Goal: Contribute content: Contribute content

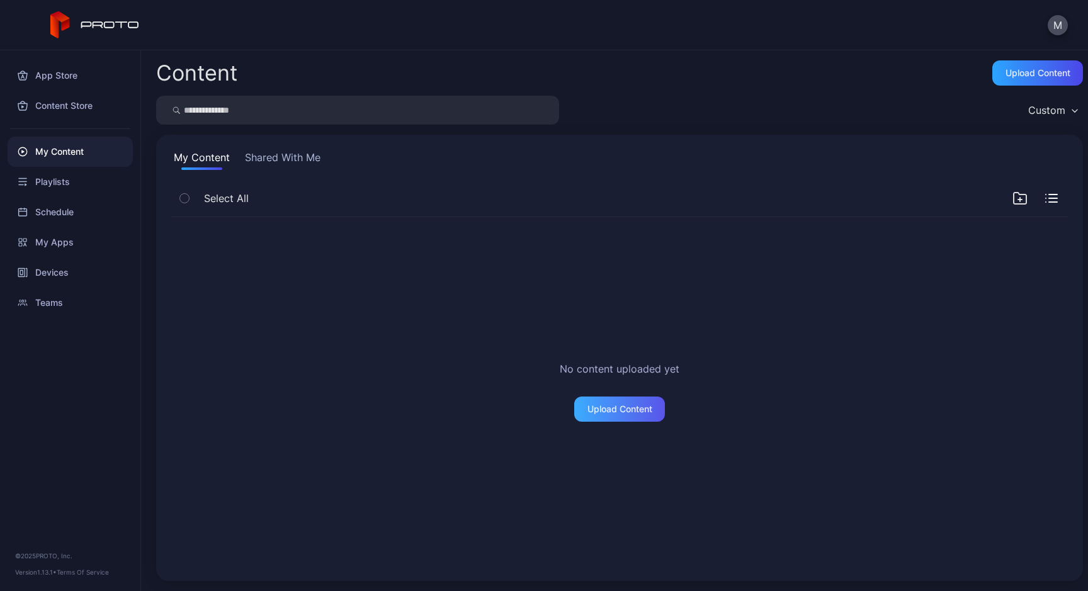
click at [616, 410] on div "Upload Content" at bounding box center [619, 409] width 65 height 10
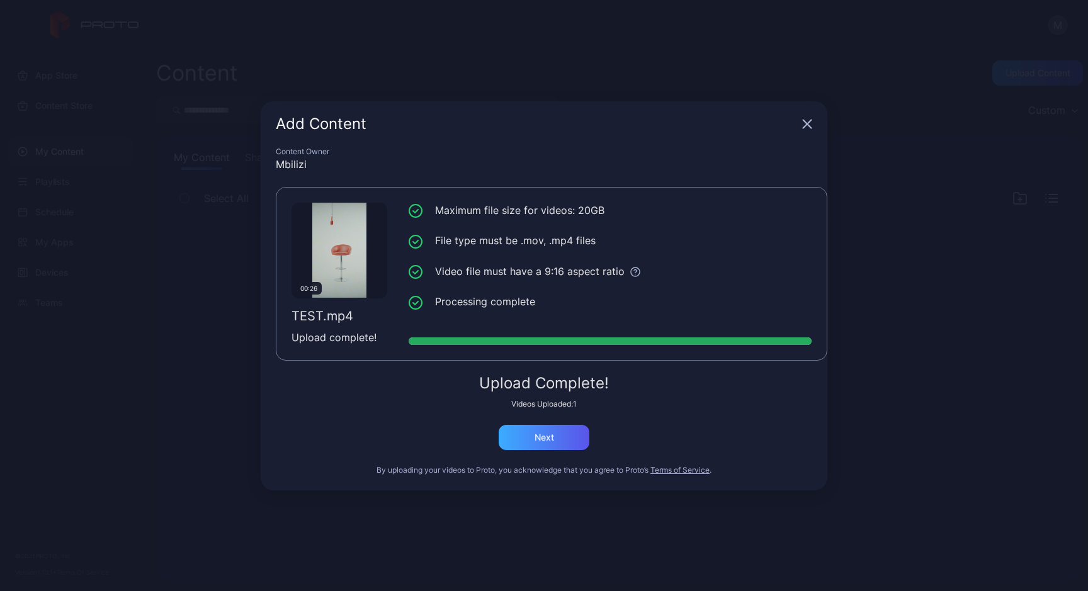
click at [535, 433] on div "Next" at bounding box center [544, 437] width 20 height 10
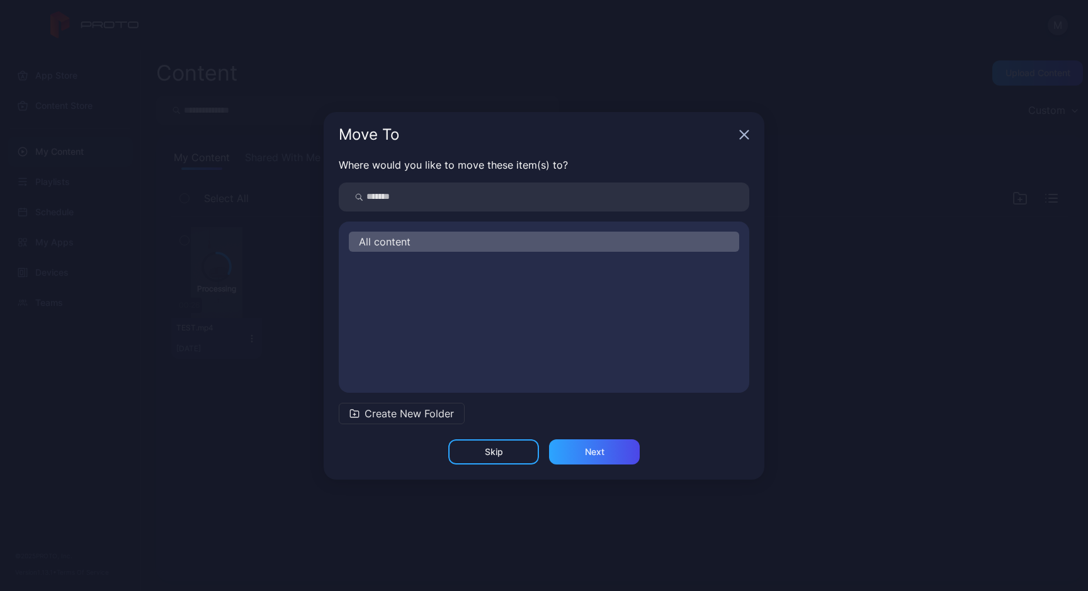
click at [404, 411] on span "Create New Folder" at bounding box center [408, 413] width 89 height 15
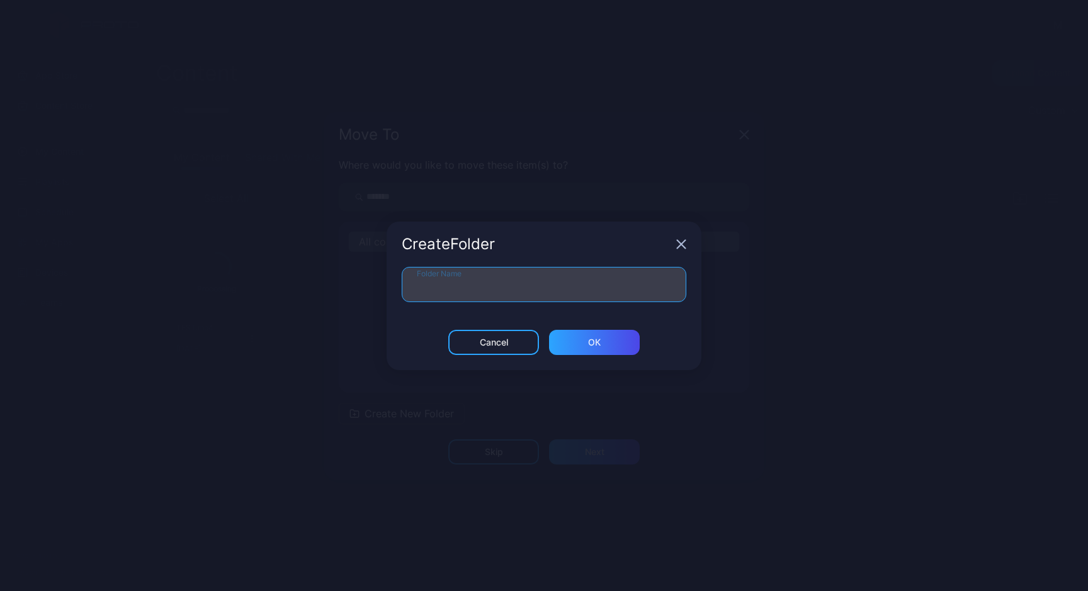
click at [465, 283] on input "Folder Name" at bounding box center [544, 284] width 284 height 35
type input "****"
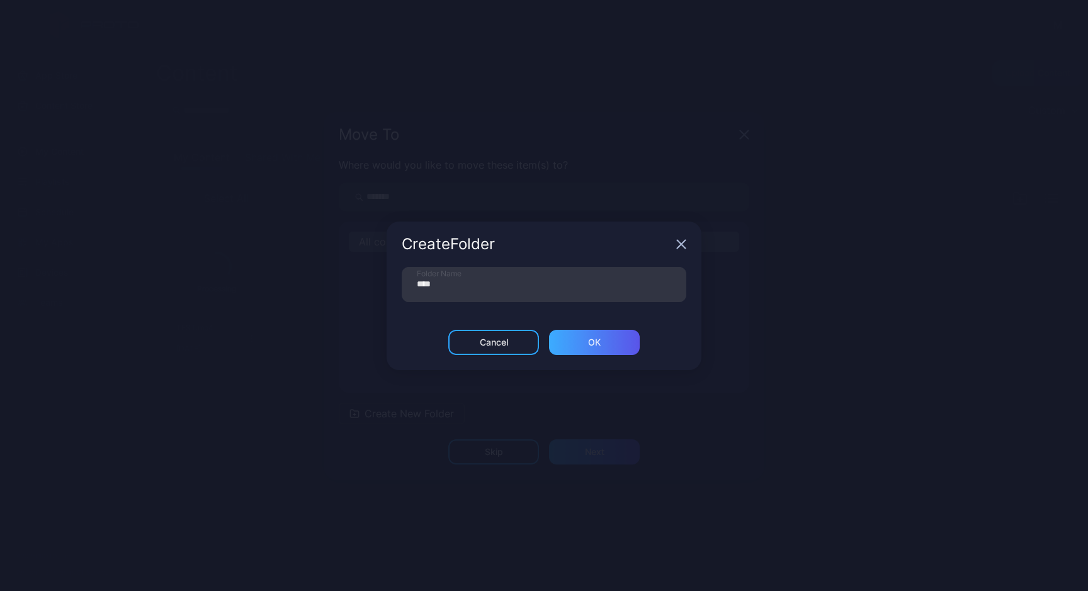
click at [612, 351] on div "ОК" at bounding box center [594, 342] width 91 height 25
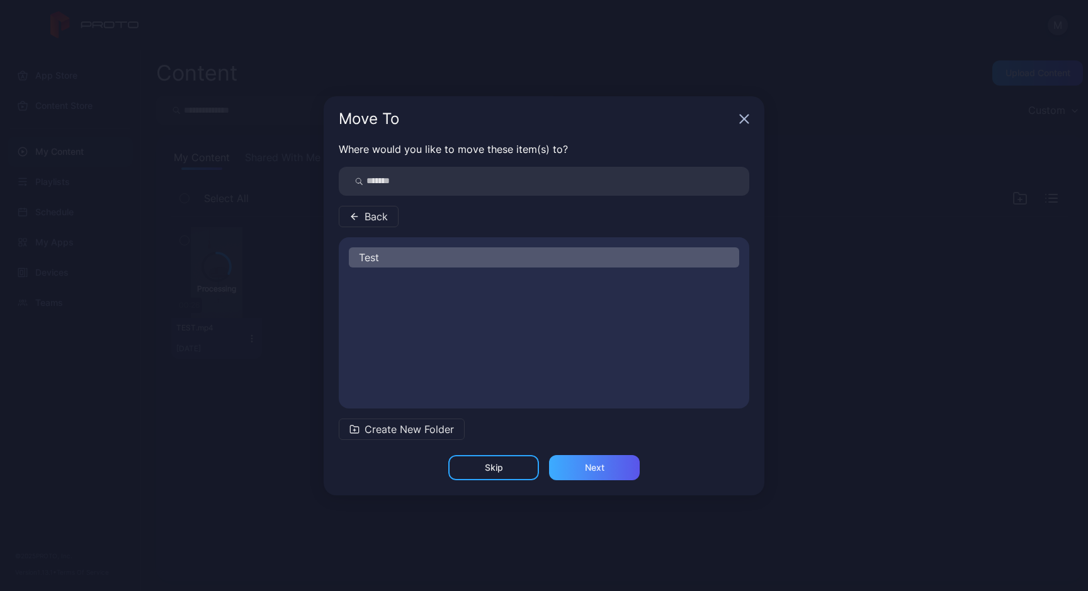
click at [593, 471] on div "Next" at bounding box center [595, 468] width 20 height 10
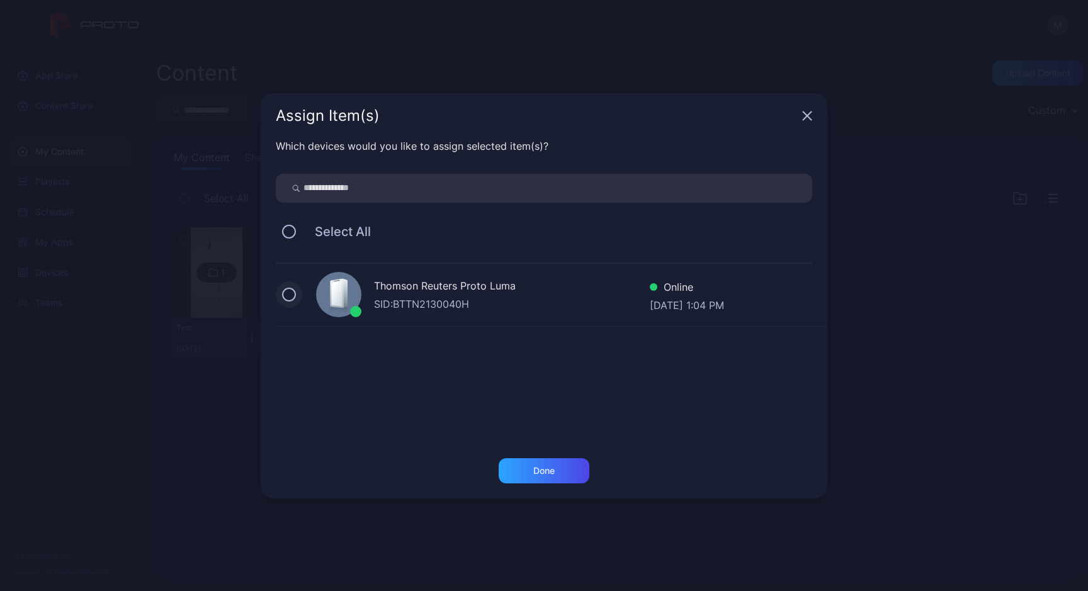
click at [294, 296] on button at bounding box center [289, 295] width 14 height 14
click at [541, 463] on div "Done" at bounding box center [543, 470] width 91 height 25
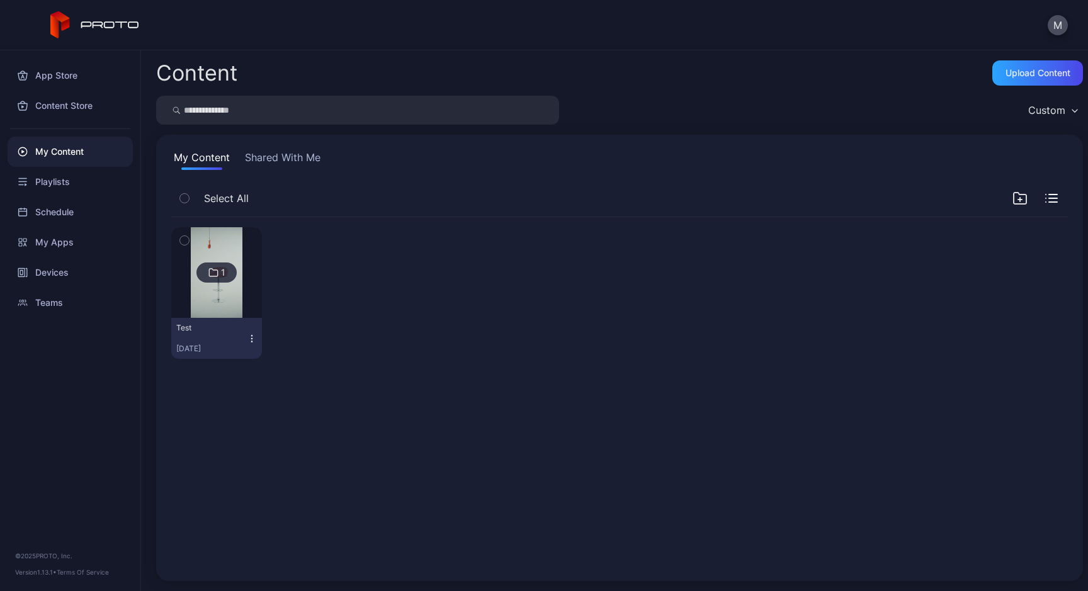
click at [186, 242] on icon "button" at bounding box center [184, 241] width 9 height 14
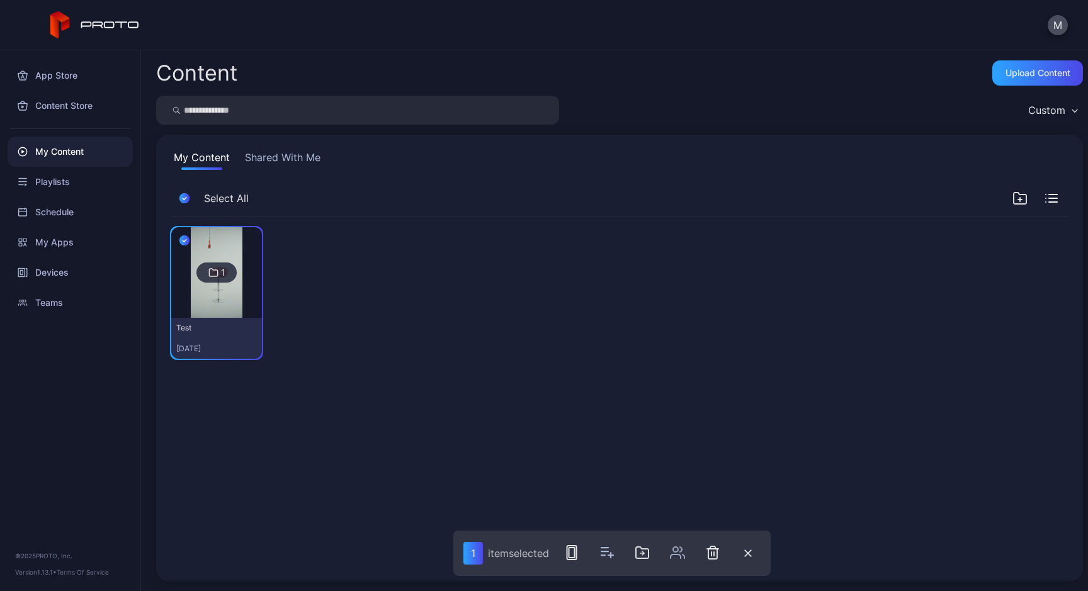
click at [527, 251] on div "1 Test [DATE]" at bounding box center [619, 293] width 896 height 152
click at [182, 199] on icon "button" at bounding box center [184, 198] width 10 height 14
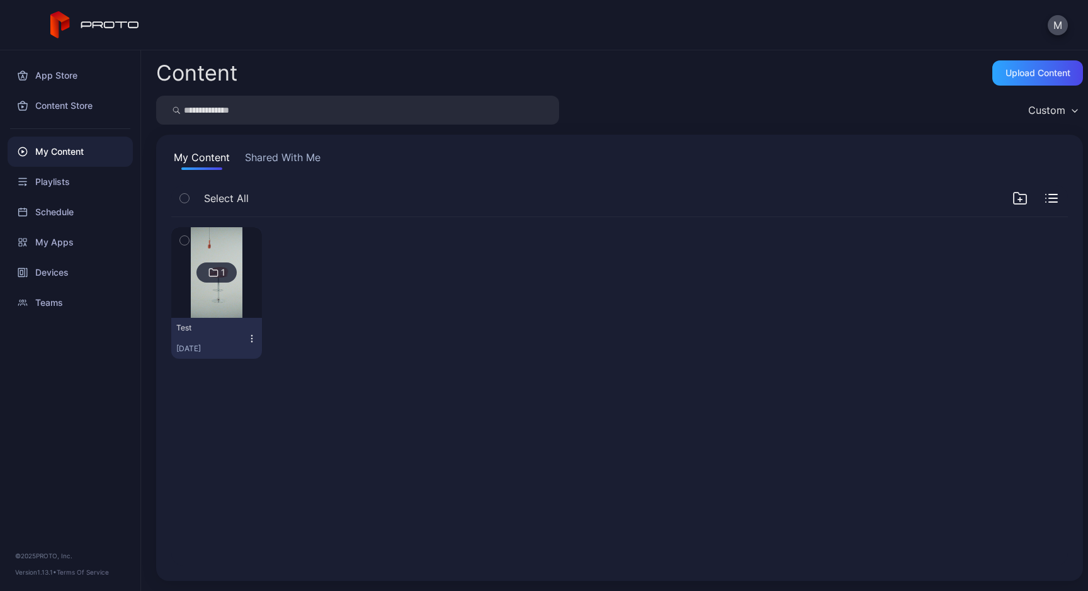
click at [1043, 109] on div "Custom" at bounding box center [1046, 110] width 37 height 13
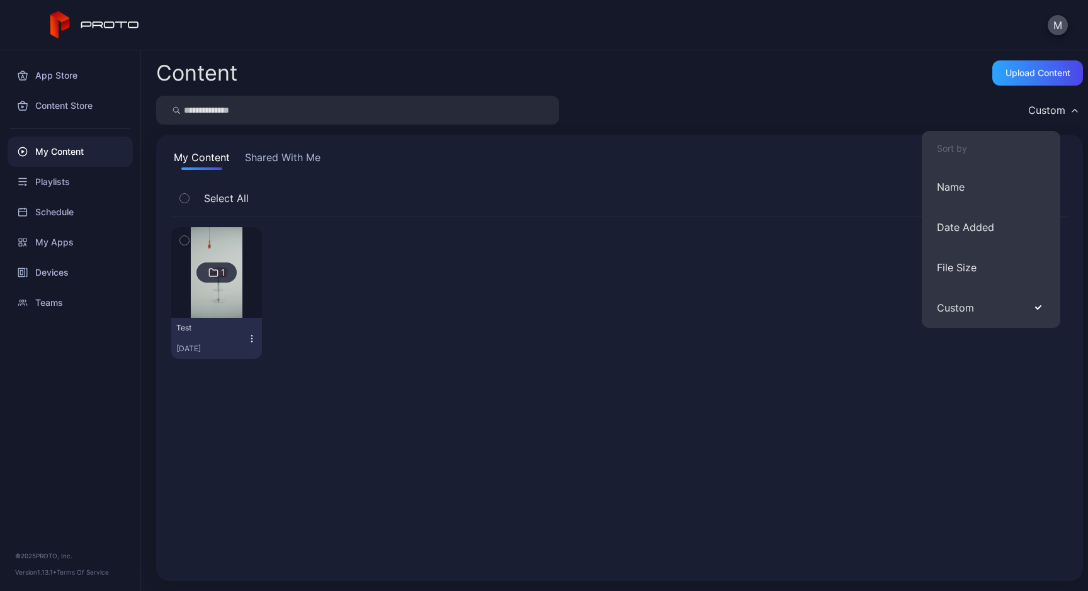
click at [1043, 110] on div "Custom" at bounding box center [1046, 110] width 37 height 13
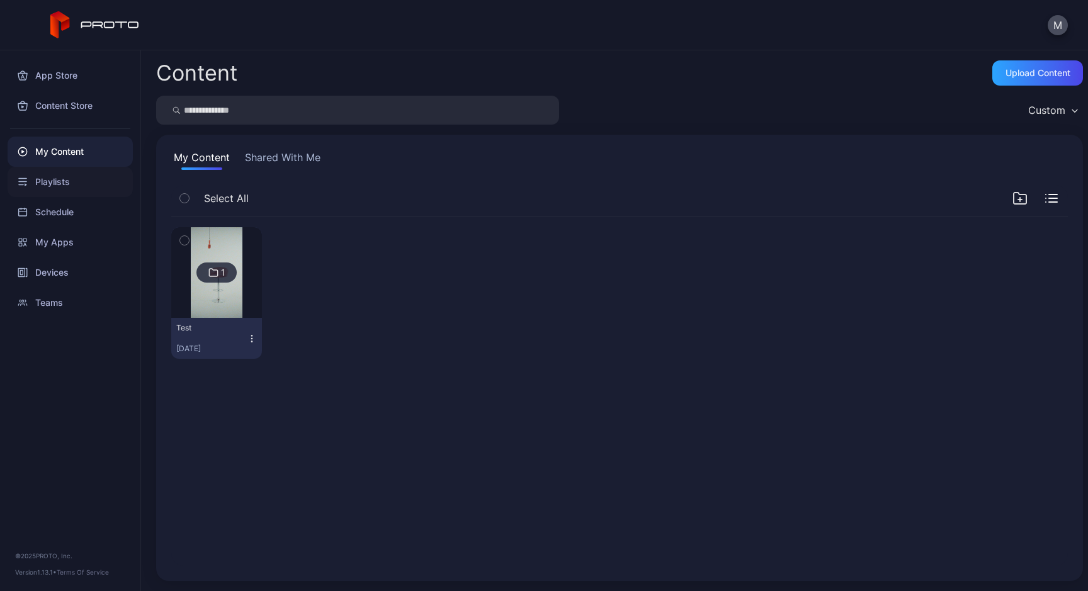
click at [62, 187] on div "Playlists" at bounding box center [70, 182] width 125 height 30
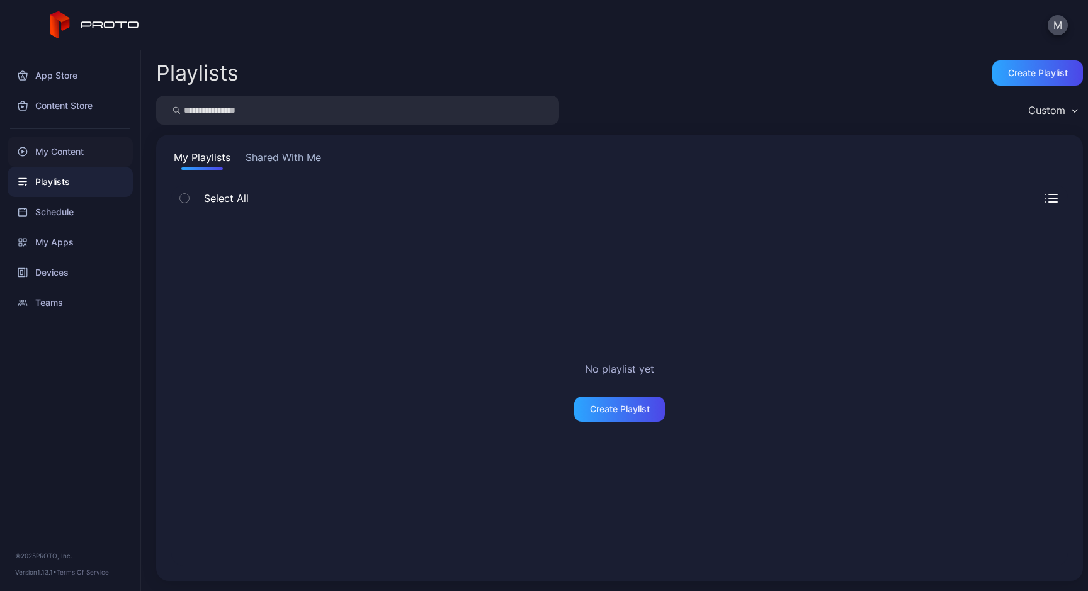
click at [67, 160] on div "My Content" at bounding box center [70, 152] width 125 height 30
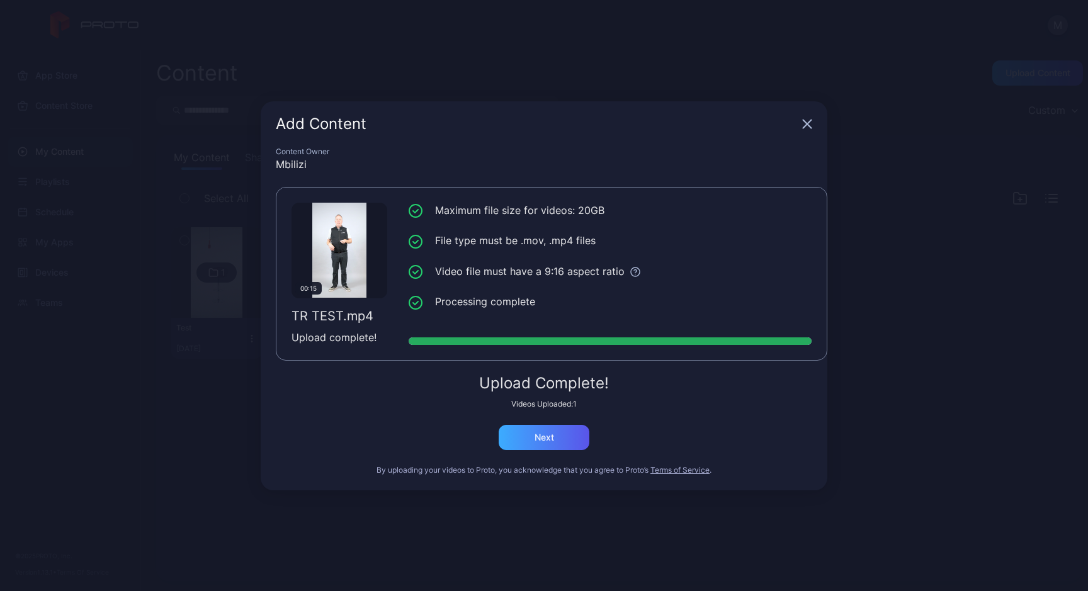
click at [529, 434] on div "Next" at bounding box center [543, 437] width 91 height 25
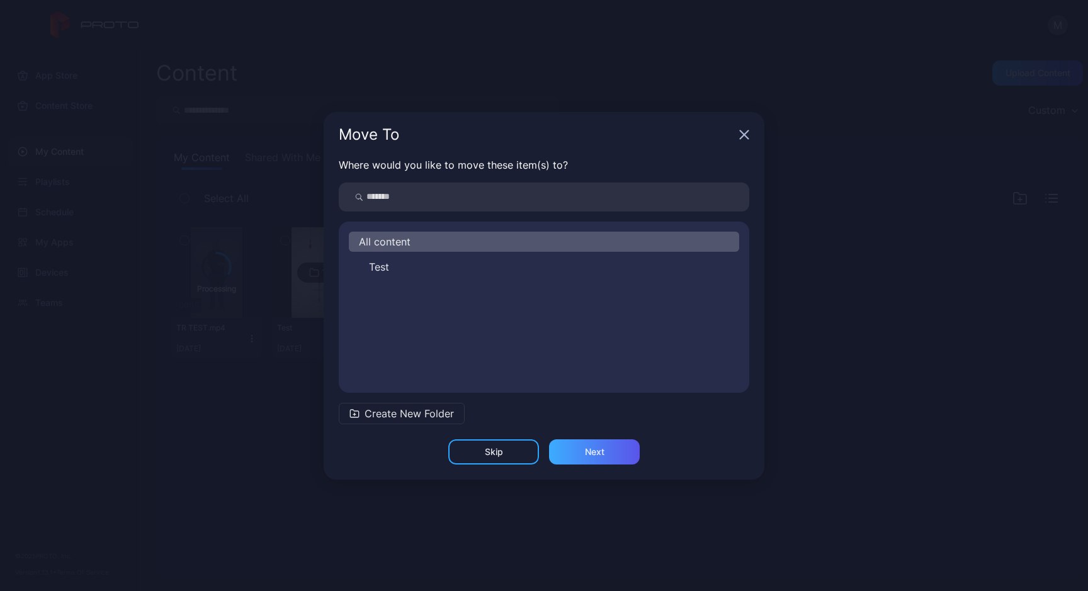
click at [577, 452] on div "Next" at bounding box center [594, 451] width 91 height 25
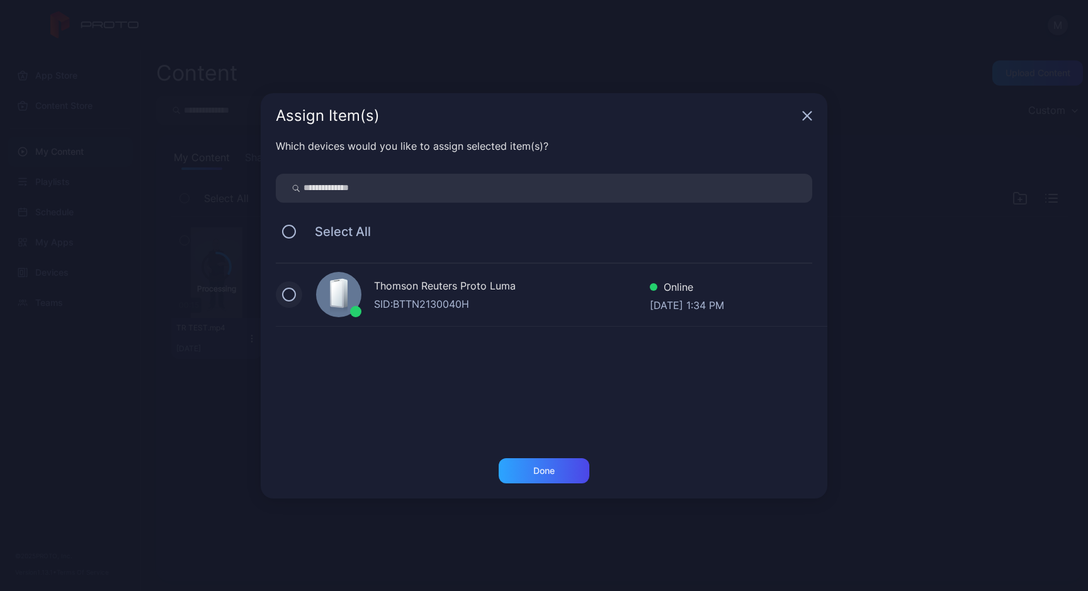
click at [291, 295] on button at bounding box center [289, 295] width 14 height 14
click at [568, 475] on div "Done" at bounding box center [543, 470] width 91 height 25
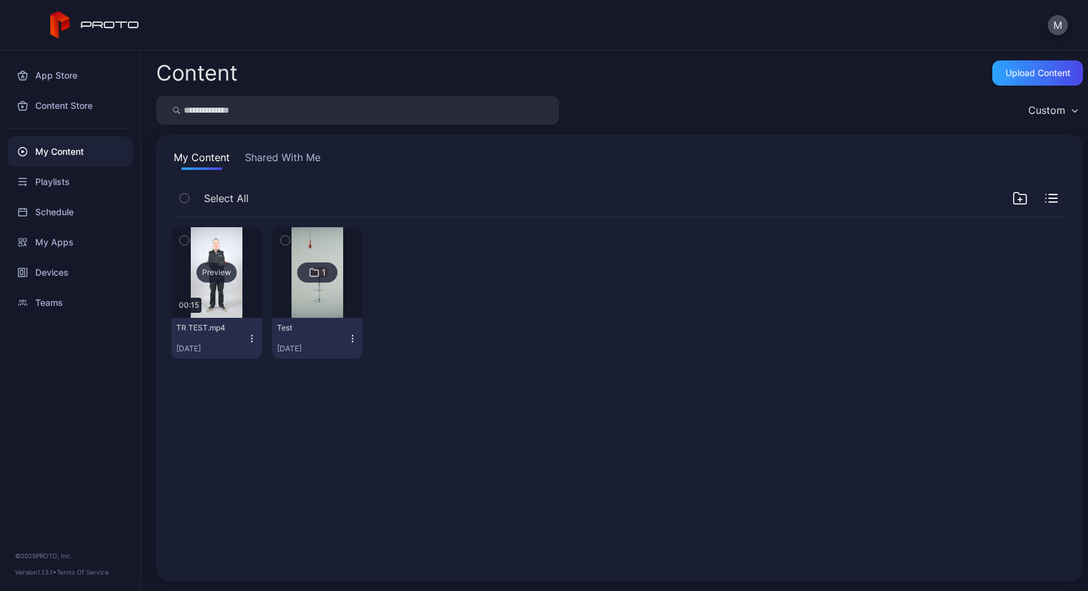
click at [236, 276] on div "Preview" at bounding box center [216, 272] width 40 height 20
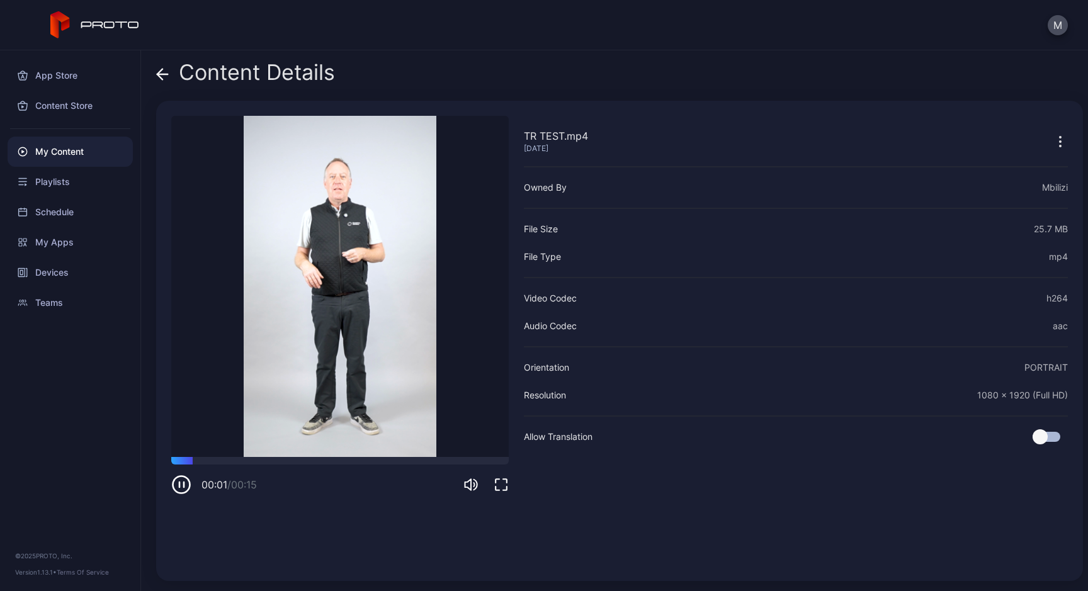
click at [179, 488] on icon "button" at bounding box center [181, 485] width 20 height 20
click at [56, 161] on div "My Content" at bounding box center [70, 152] width 125 height 30
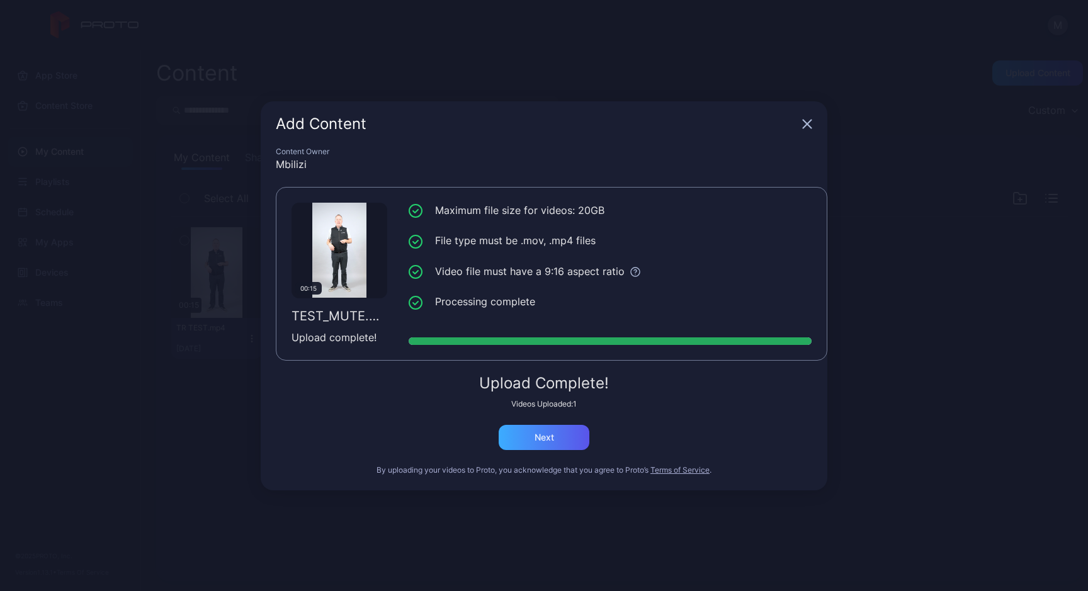
click at [521, 426] on div "Next" at bounding box center [543, 437] width 91 height 25
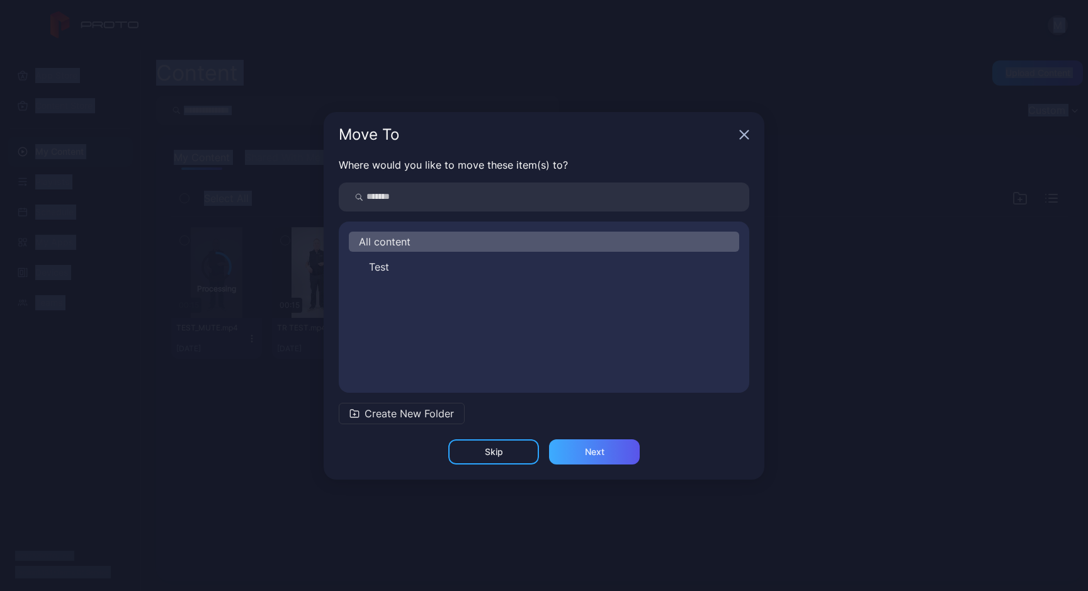
click at [599, 459] on div "Next" at bounding box center [594, 451] width 91 height 25
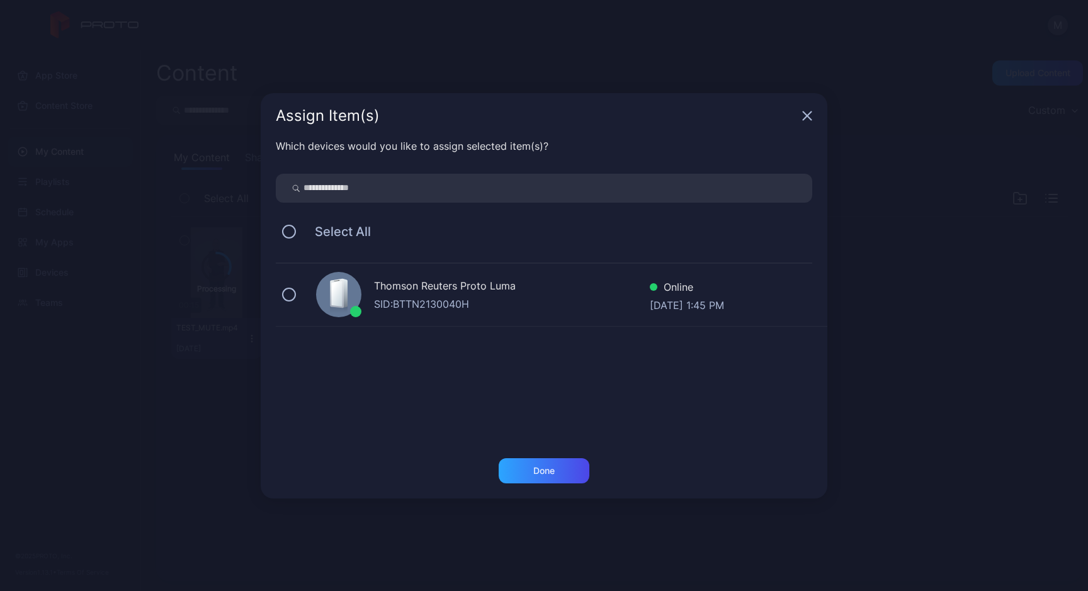
click at [276, 285] on div "Thomson Reuters Proto [PERSON_NAME]: BTTN2130040H Online [DATE] 1:45 PM" at bounding box center [551, 295] width 551 height 63
click at [551, 463] on div "Done" at bounding box center [543, 470] width 91 height 25
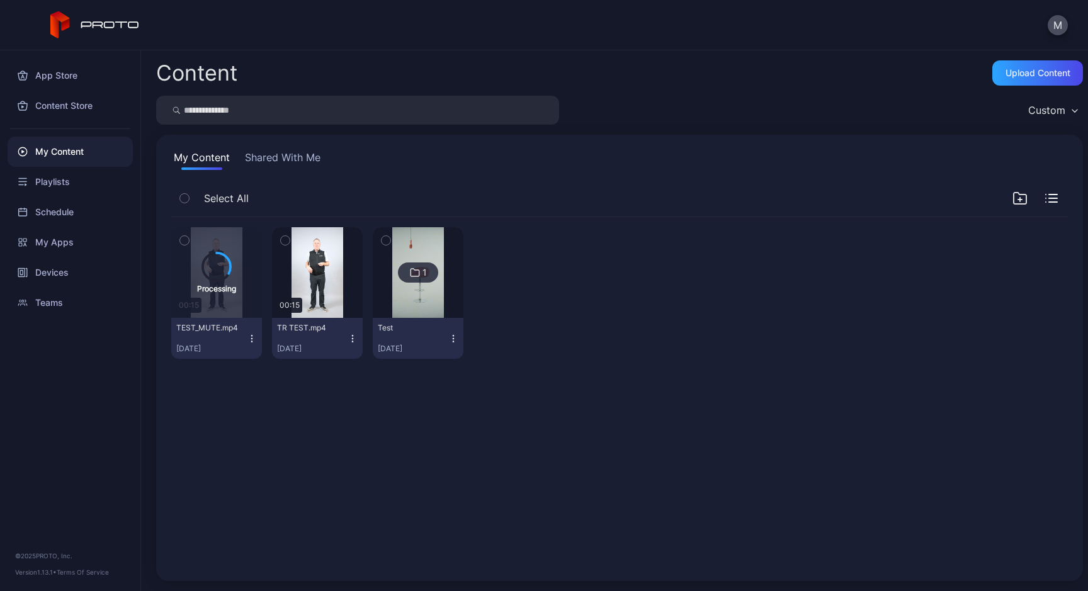
click at [510, 504] on div "Processing 00:15 TEST_MUTE.mp4 [DATE] Preview 00:15 TR TEST.mp4 [DATE] 1 Test […" at bounding box center [619, 391] width 916 height 369
